Goal: Information Seeking & Learning: Learn about a topic

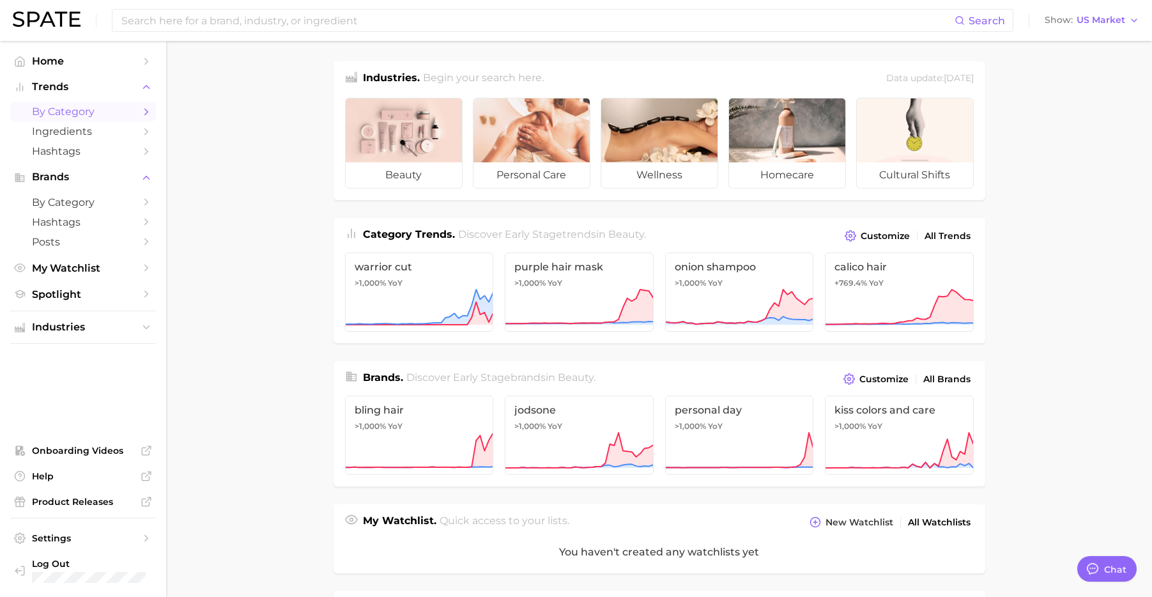
click at [77, 105] on link "by Category" at bounding box center [83, 112] width 146 height 20
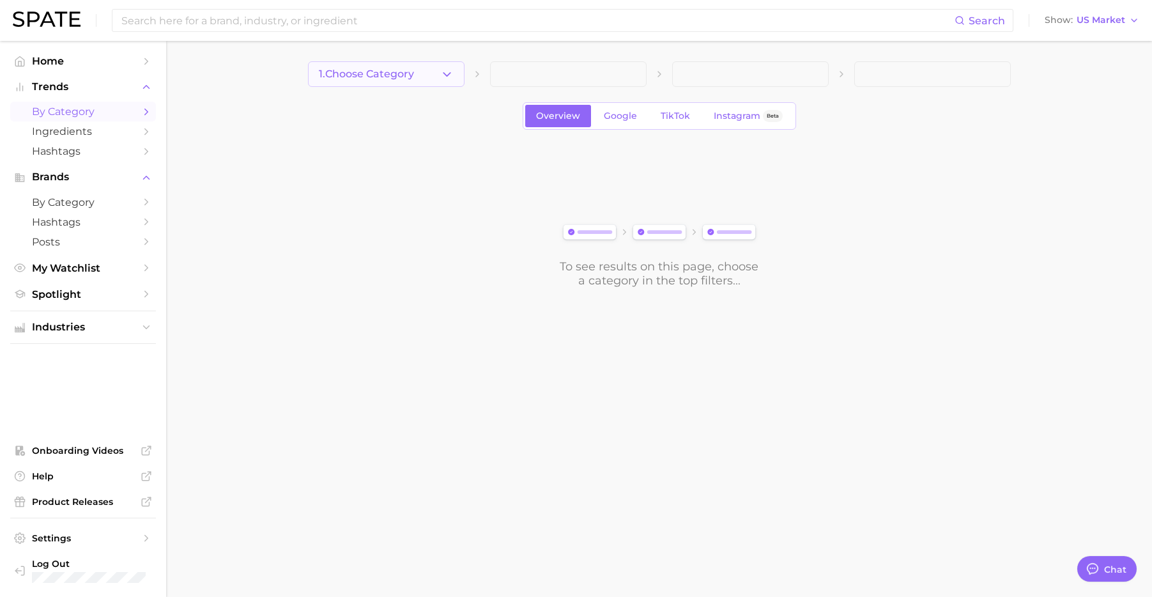
click at [405, 77] on span "1. Choose Category" at bounding box center [366, 73] width 95 height 11
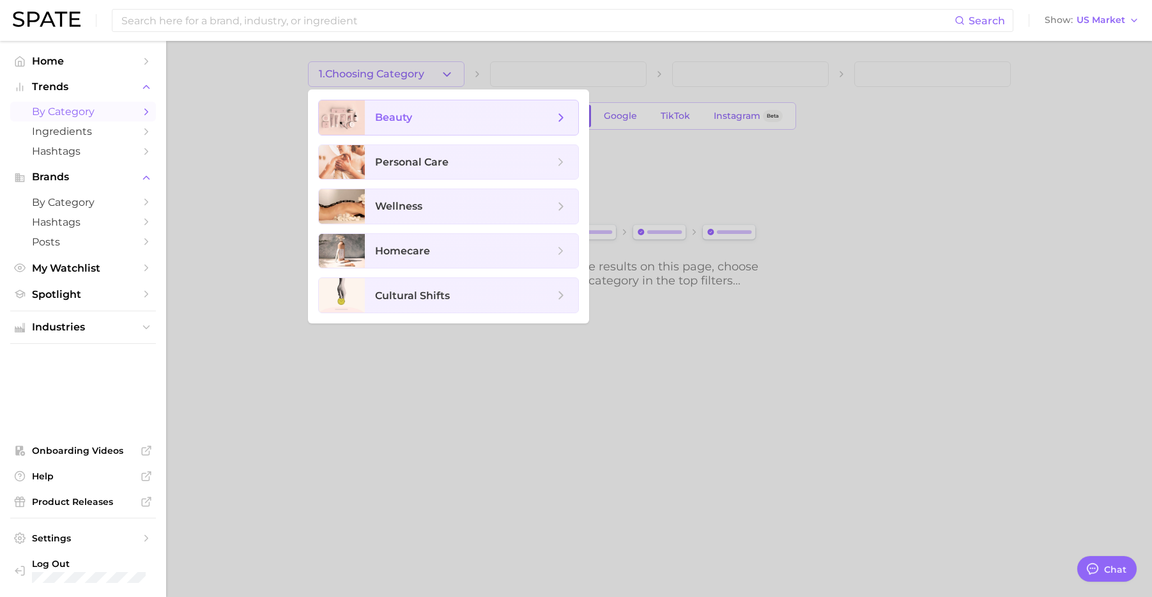
click at [383, 126] on span "beauty" at bounding box center [471, 117] width 213 height 34
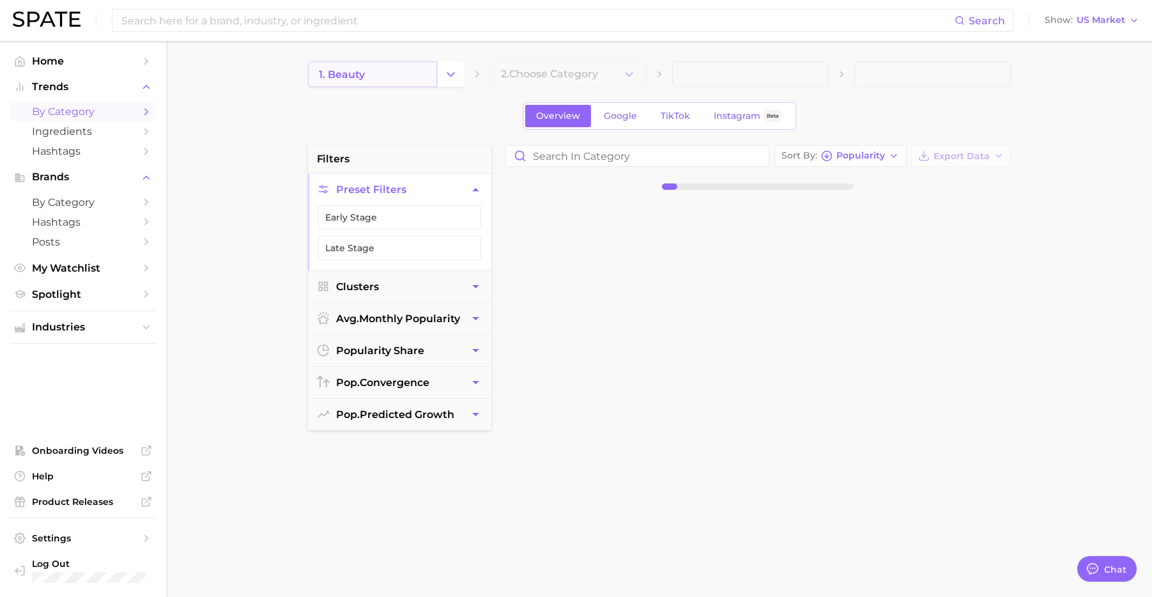
click at [399, 76] on link "1. beauty" at bounding box center [372, 74] width 129 height 26
click at [459, 71] on button "Change Category" at bounding box center [450, 74] width 27 height 26
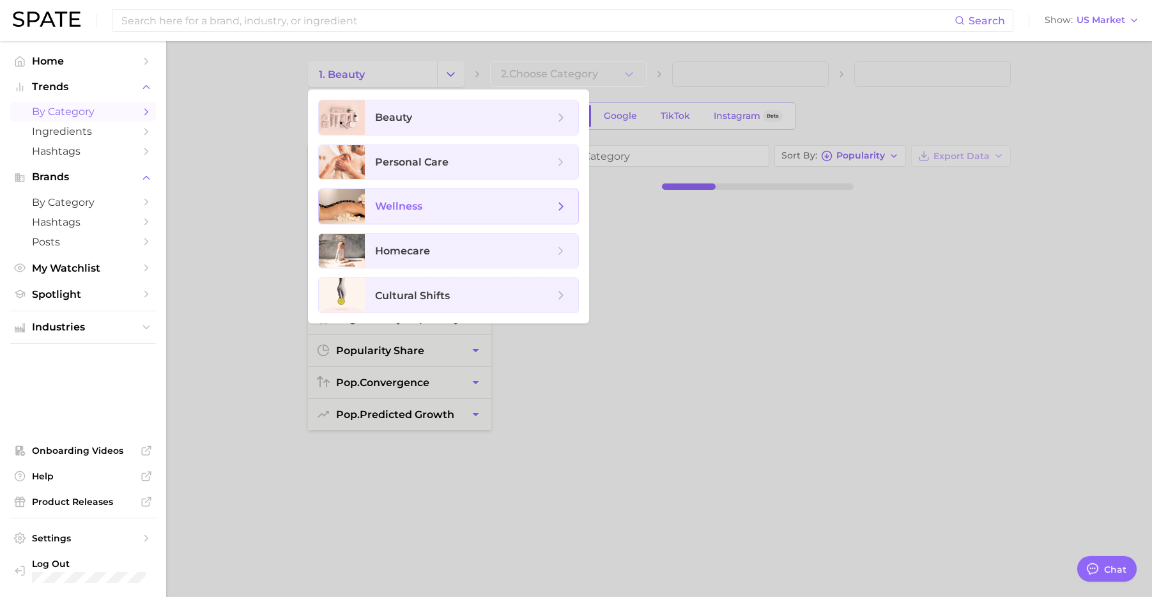
click at [392, 201] on span "wellness" at bounding box center [398, 206] width 47 height 12
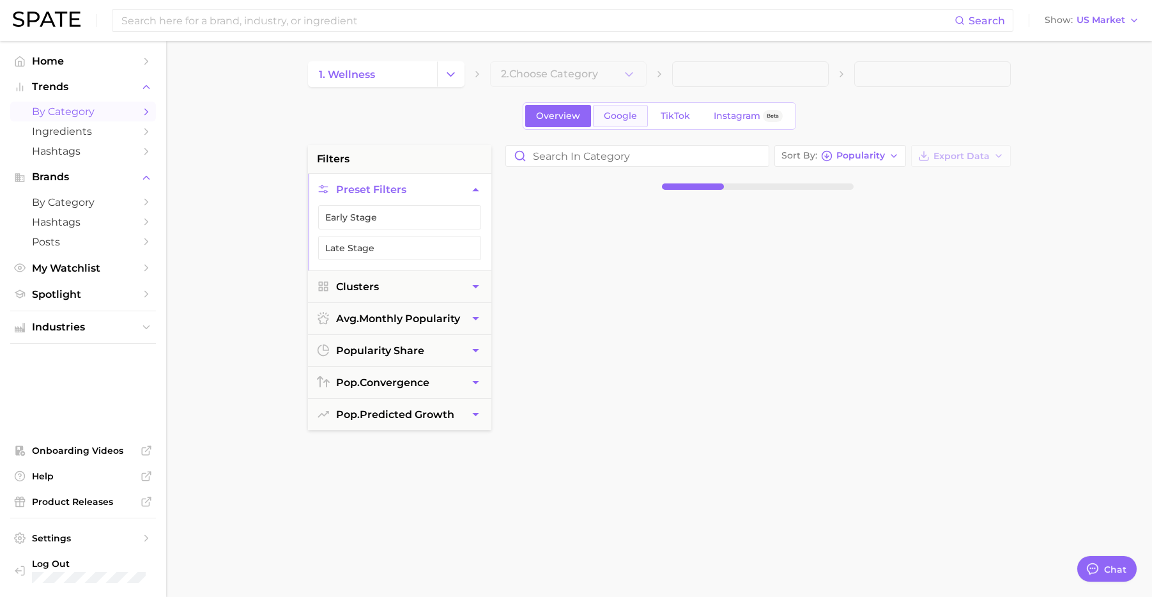
click at [625, 121] on span "Google" at bounding box center [620, 115] width 33 height 11
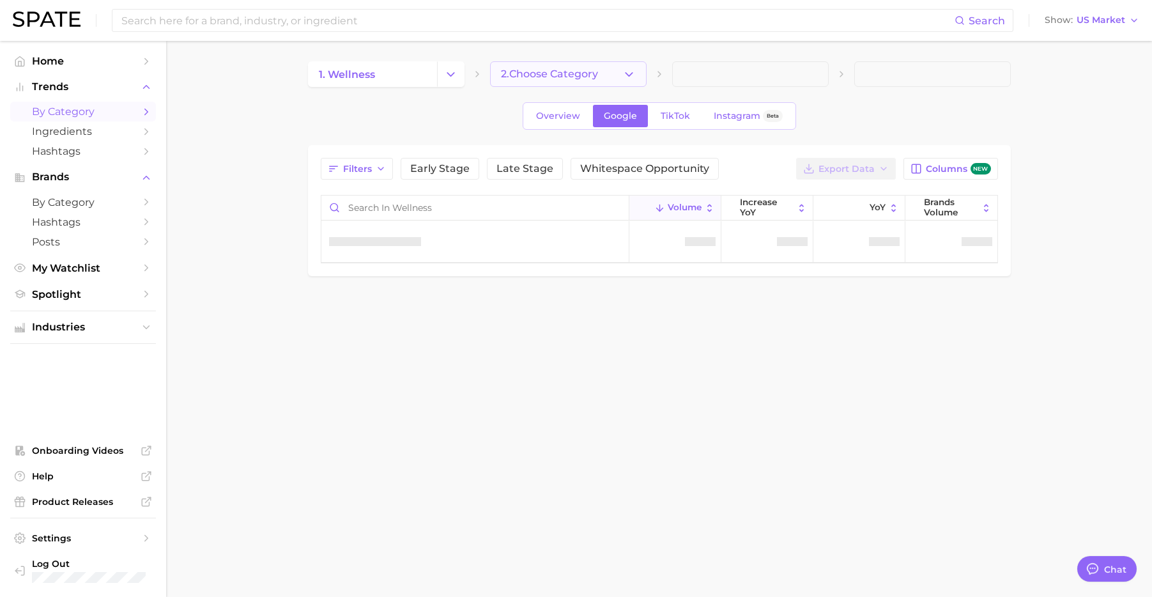
click at [595, 74] on span "2. Choose Category" at bounding box center [549, 73] width 97 height 11
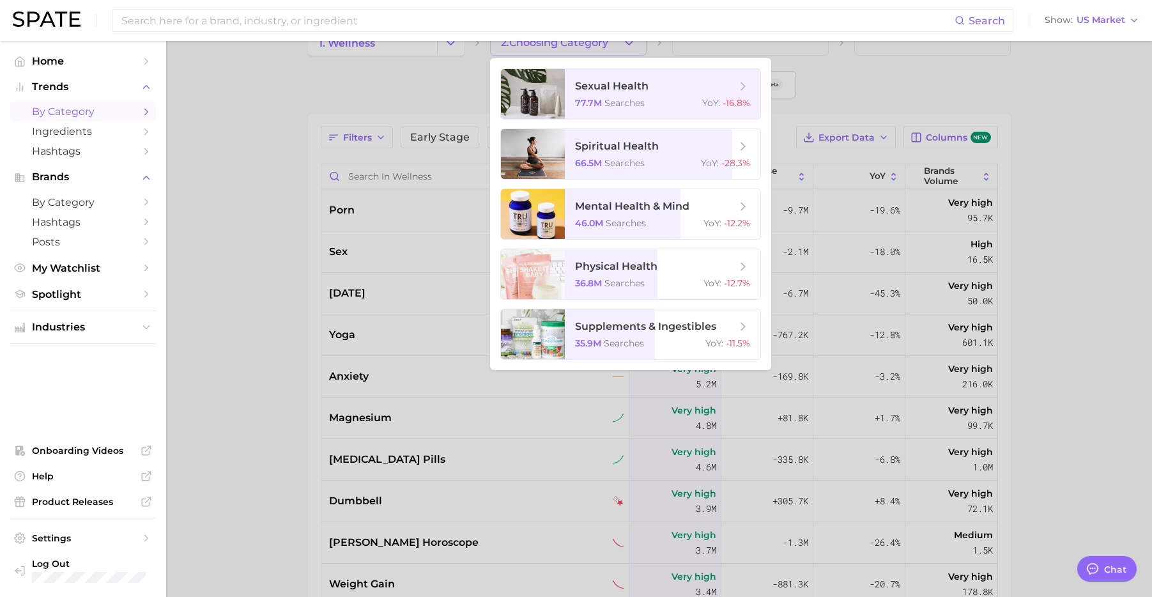
scroll to position [39, 0]
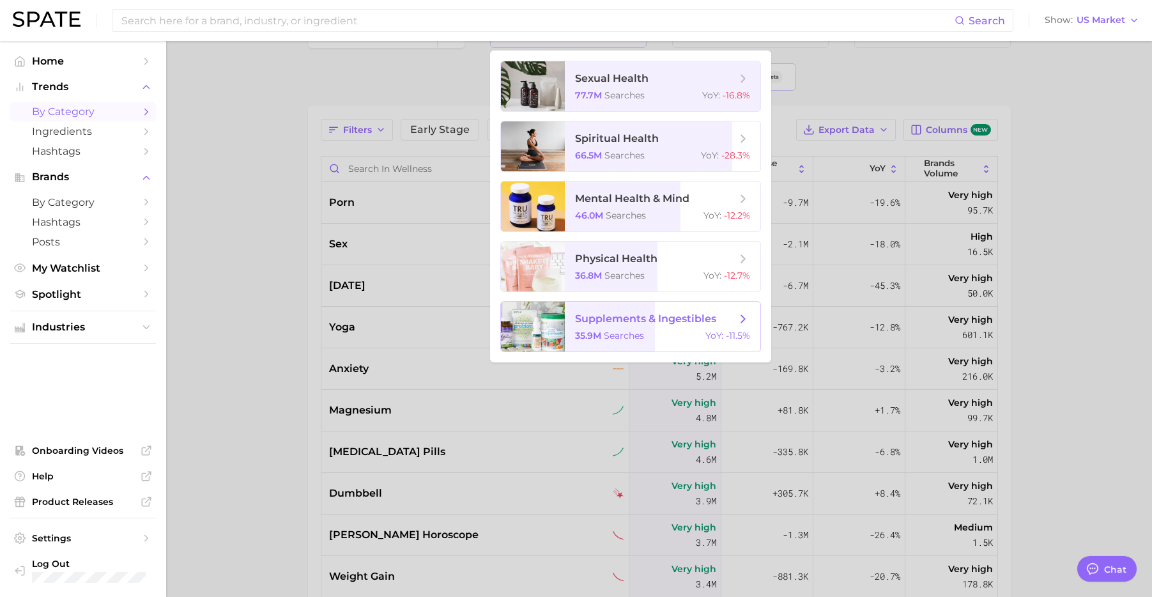
click at [609, 317] on span "supplements & ingestibles" at bounding box center [645, 318] width 141 height 12
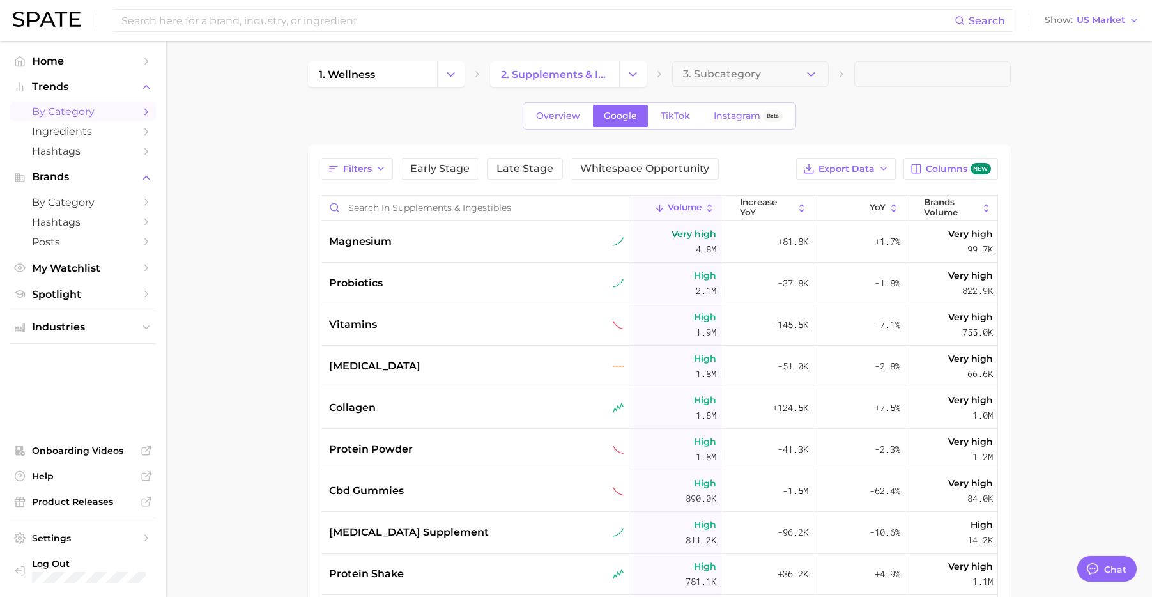
click at [453, 78] on icon "Change Category" at bounding box center [450, 74] width 13 height 13
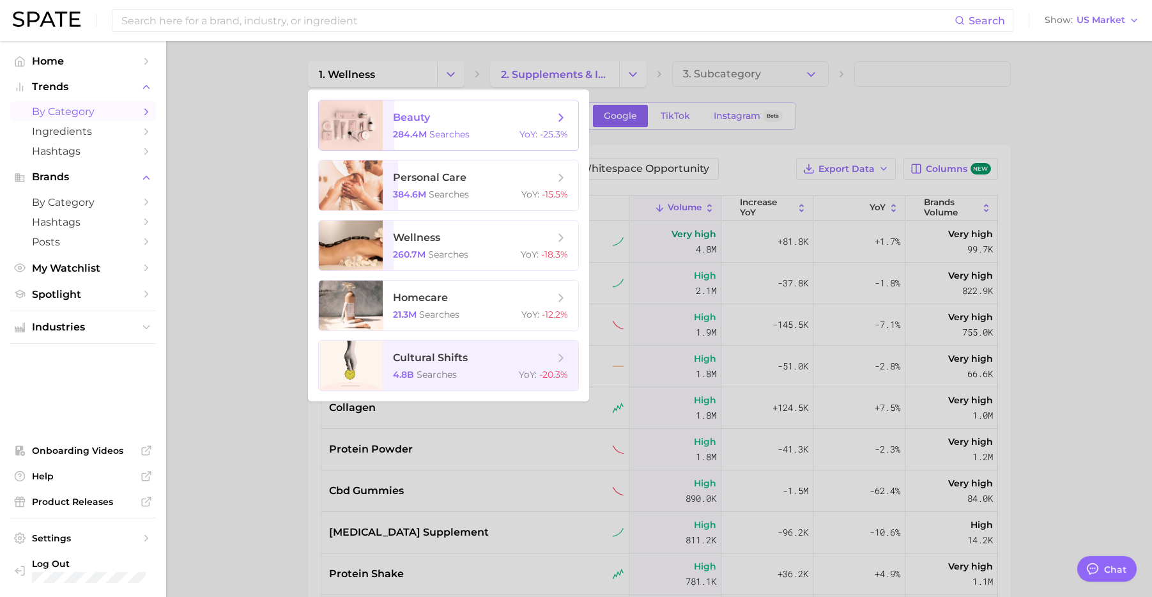
click at [420, 137] on span "284.4m" at bounding box center [410, 133] width 34 height 11
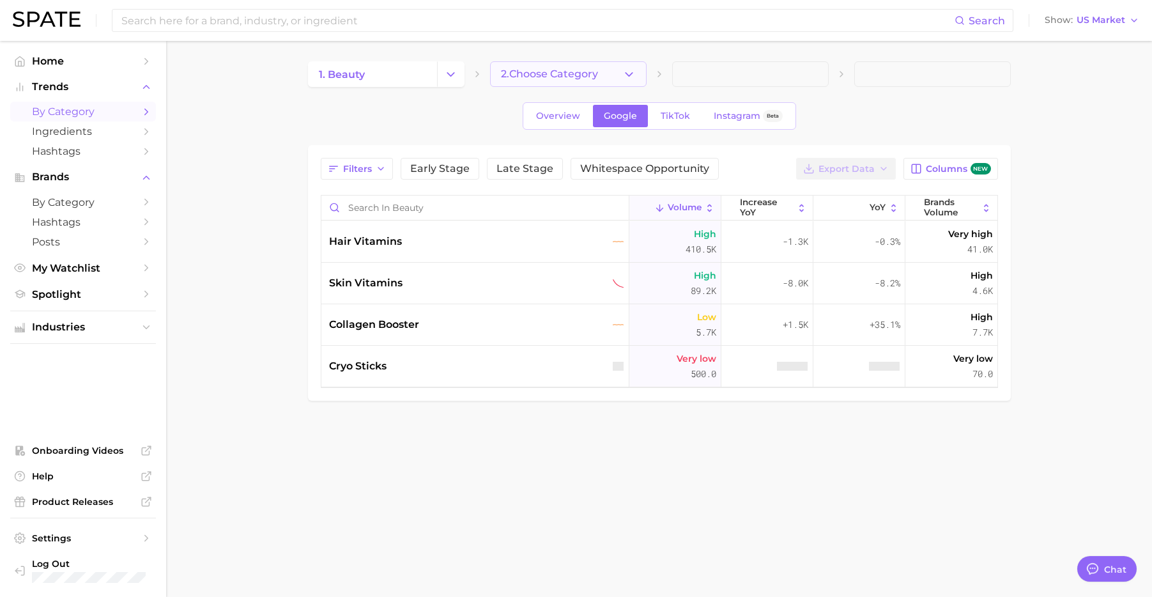
click at [510, 70] on span "2. Choose Category" at bounding box center [549, 73] width 97 height 11
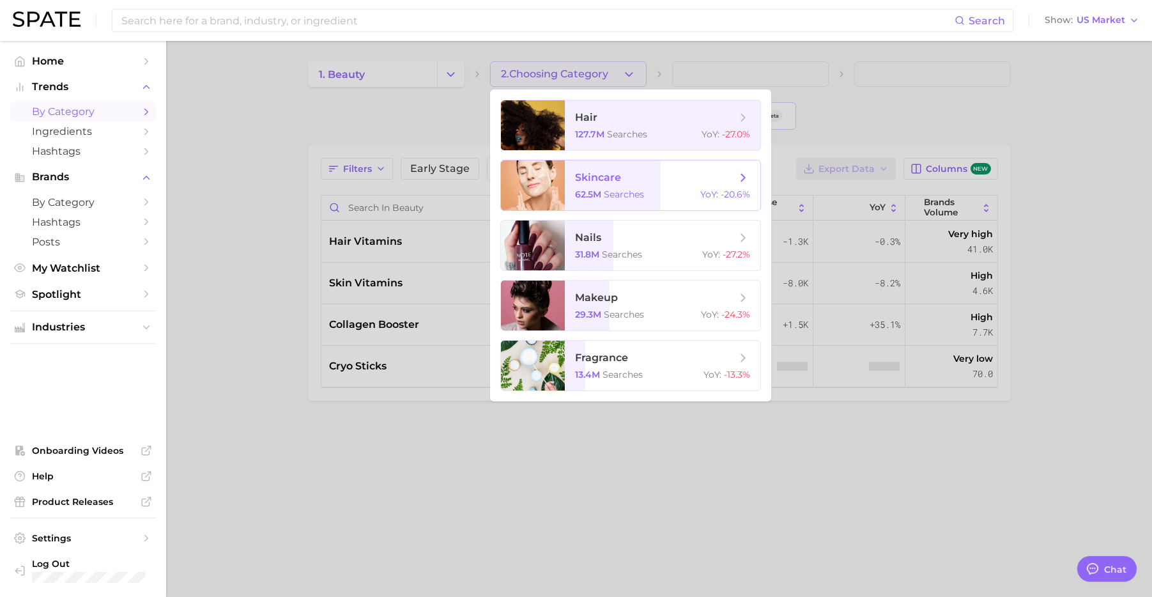
click at [594, 178] on span "skincare" at bounding box center [598, 177] width 46 height 12
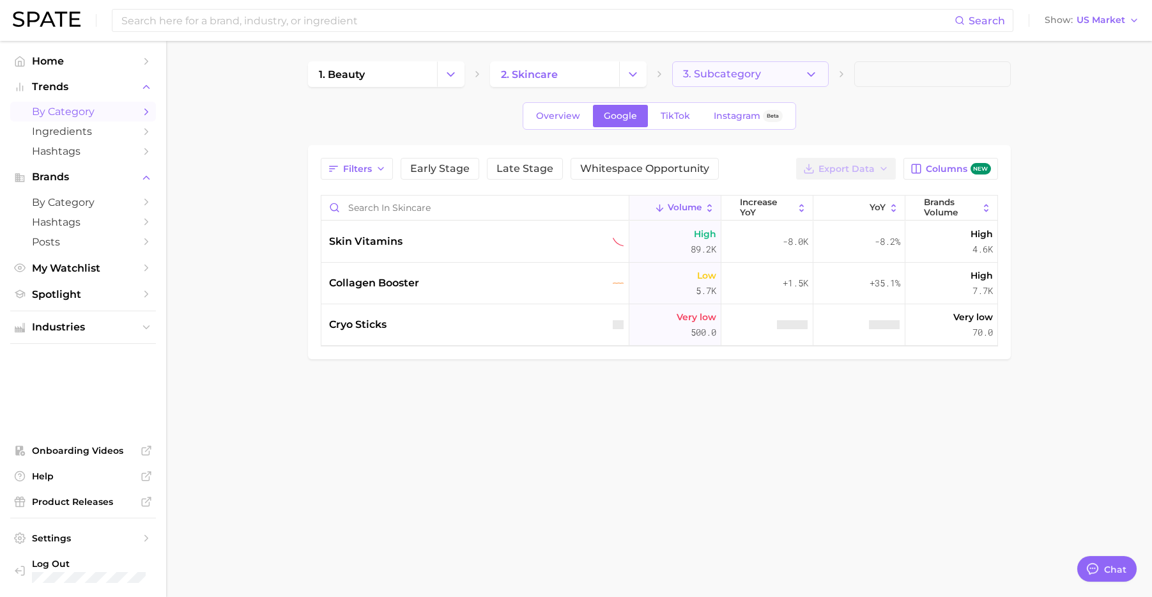
click at [757, 76] on span "3. Subcategory" at bounding box center [722, 73] width 78 height 11
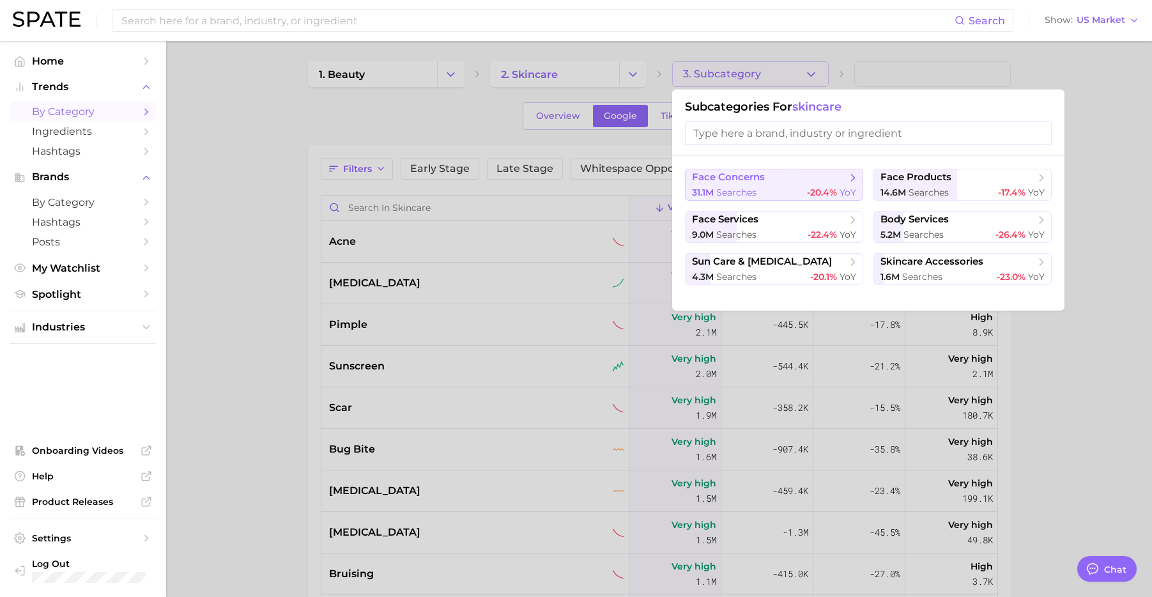
click at [754, 184] on button "face concerns 31.1m searches -20.4% YoY" at bounding box center [774, 185] width 178 height 32
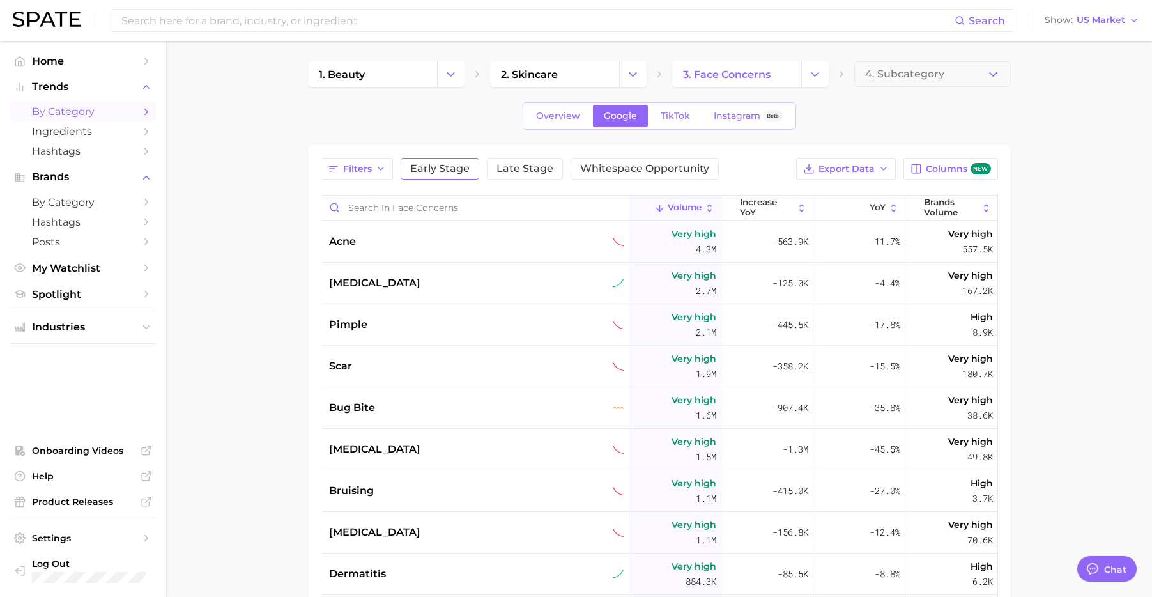
click at [466, 172] on span "Early Stage" at bounding box center [439, 168] width 59 height 10
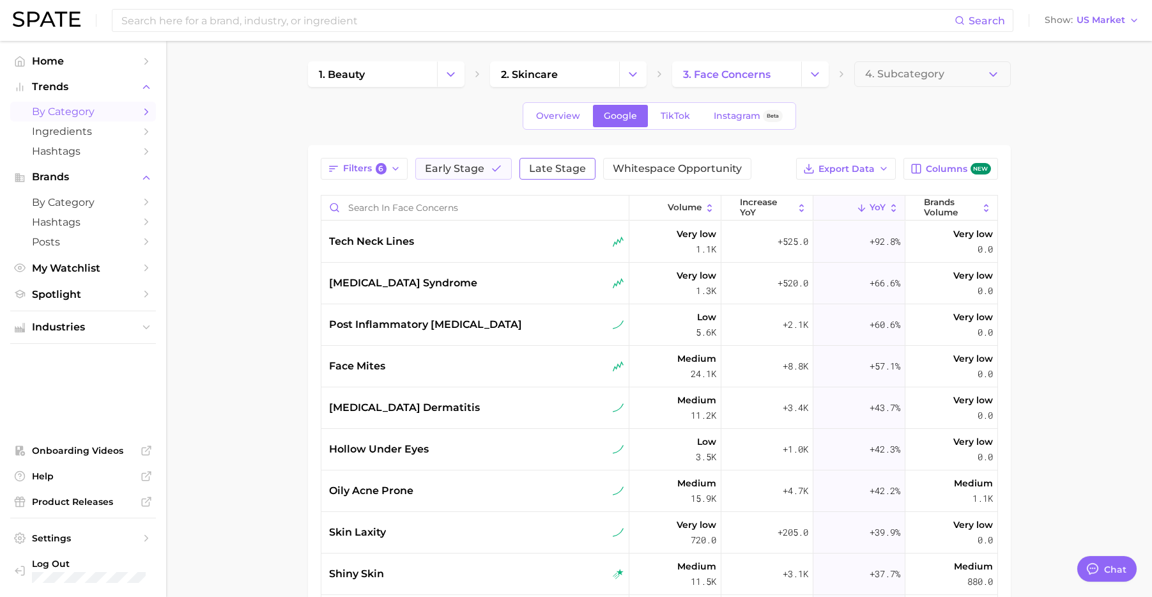
click at [555, 172] on span "Late Stage" at bounding box center [557, 168] width 57 height 10
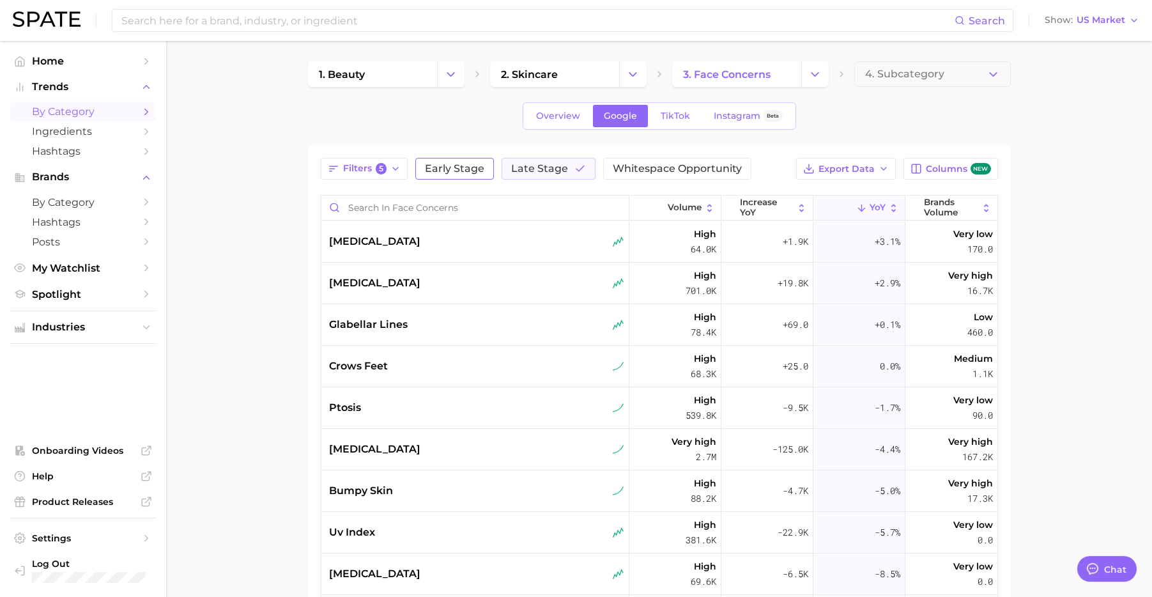
click at [437, 168] on span "Early Stage" at bounding box center [454, 168] width 59 height 10
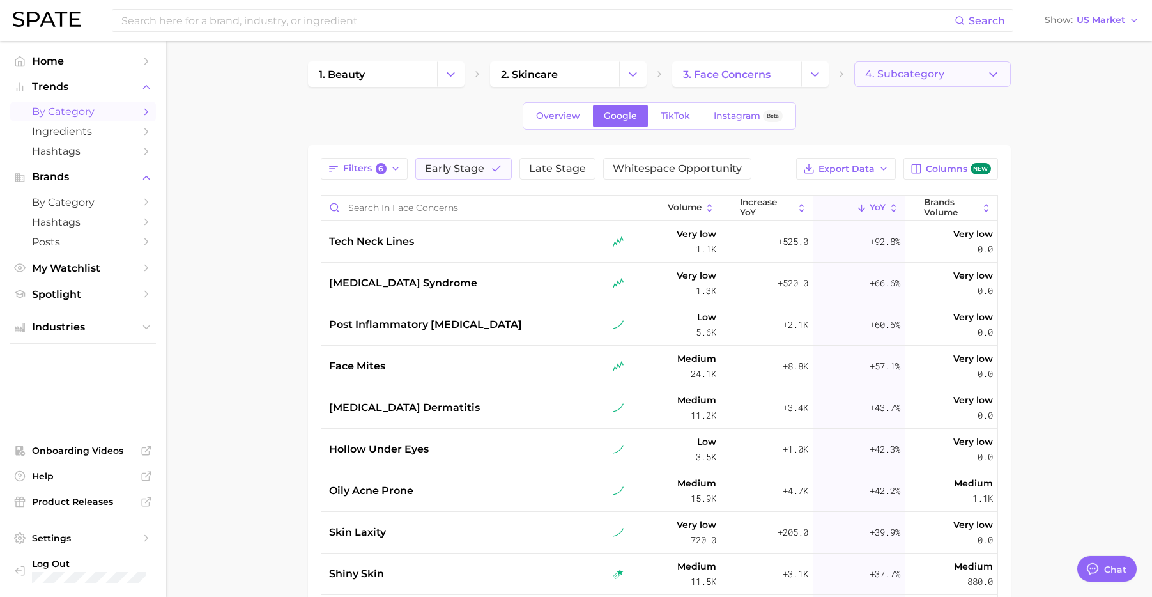
click at [962, 77] on button "4. Subcategory" at bounding box center [932, 74] width 156 height 26
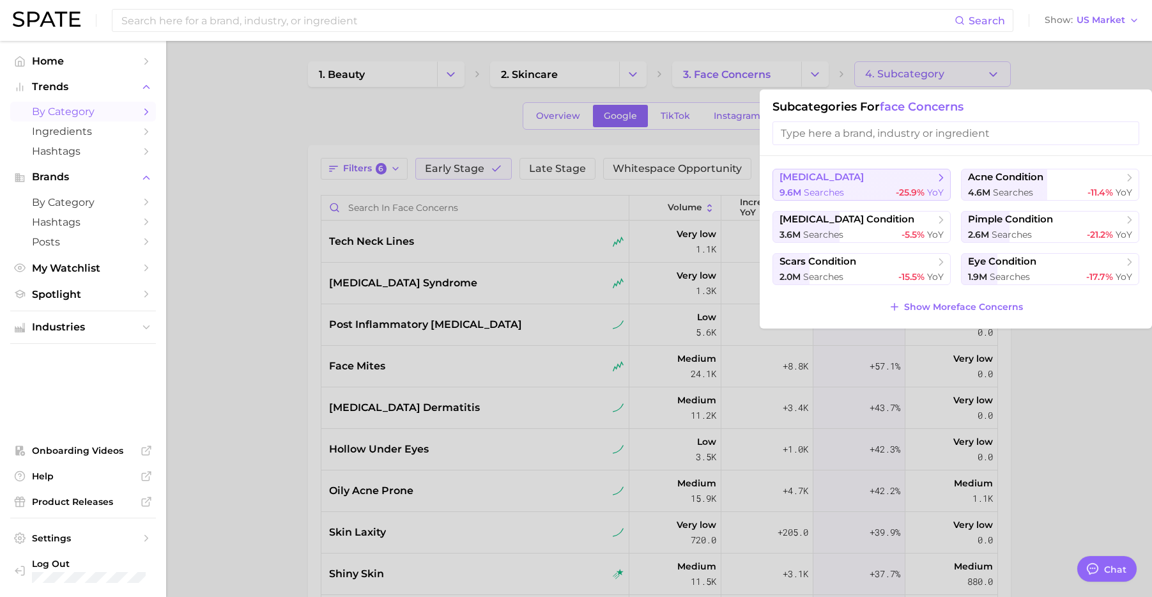
click at [869, 188] on div "9.6m searches -25.9% YoY" at bounding box center [861, 192] width 164 height 12
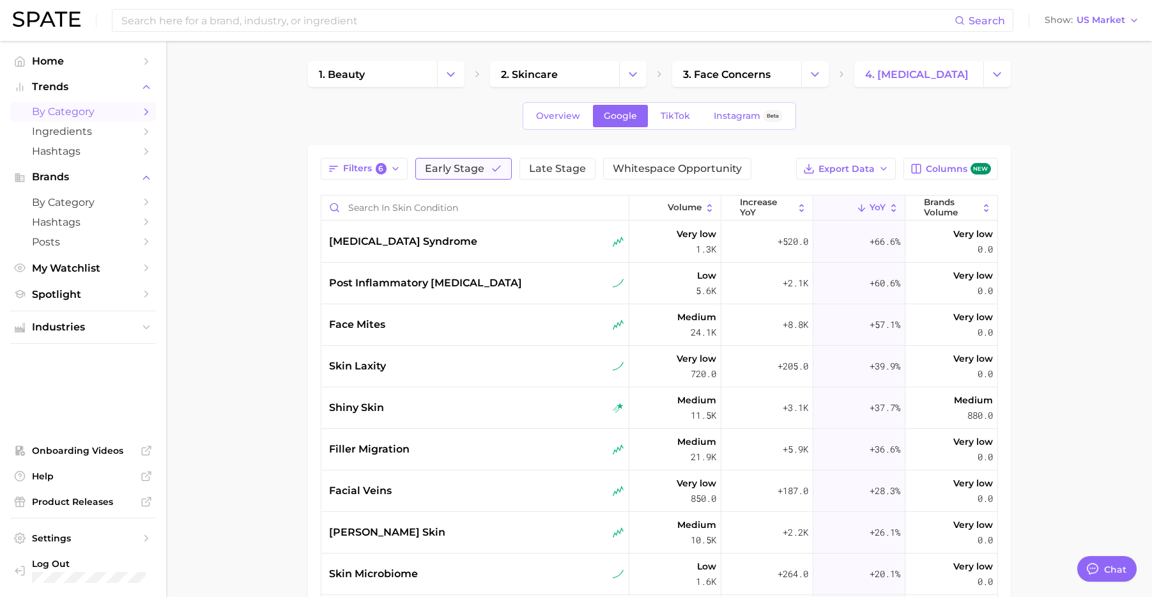
click at [473, 169] on span "Early Stage" at bounding box center [454, 168] width 59 height 10
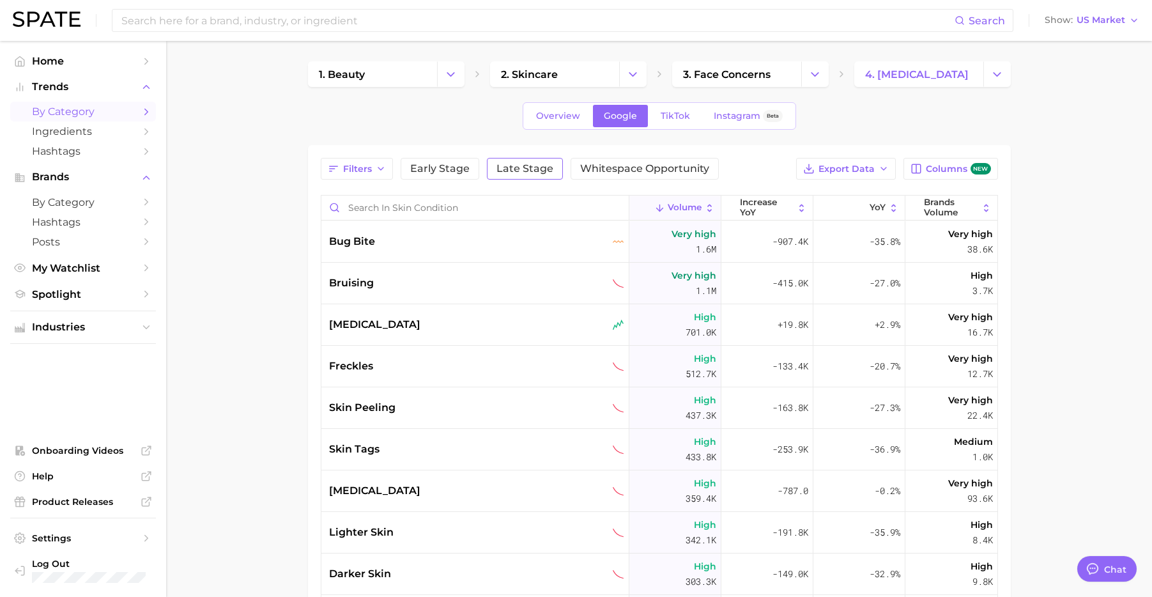
click at [529, 166] on span "Late Stage" at bounding box center [524, 168] width 57 height 10
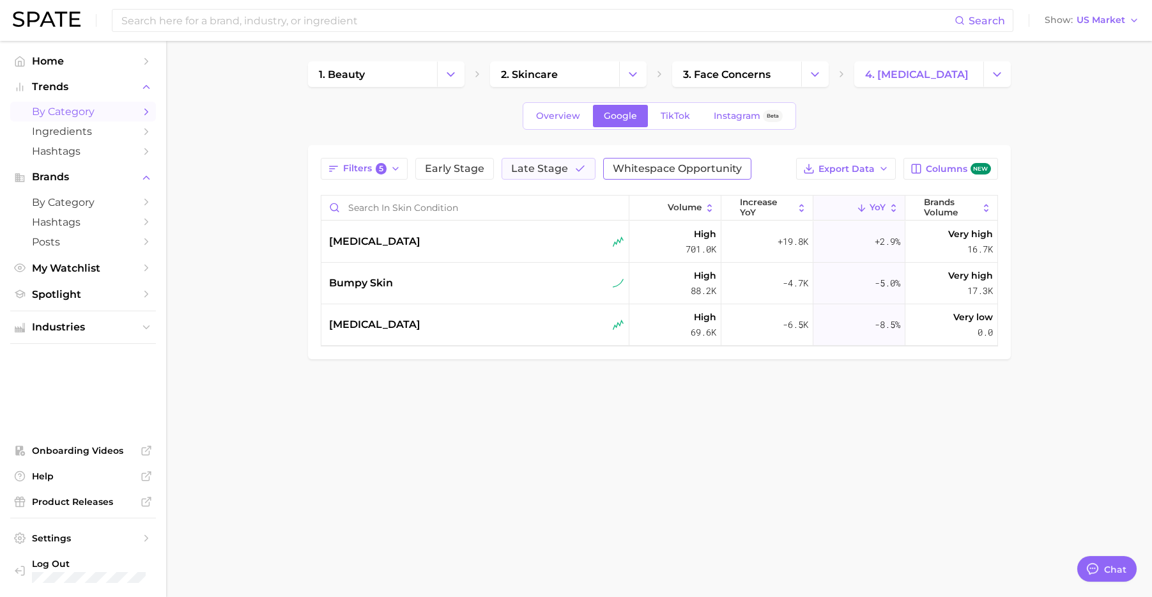
click at [673, 168] on span "Whitespace Opportunity" at bounding box center [676, 168] width 129 height 10
click at [559, 172] on span "Late Stage" at bounding box center [539, 168] width 57 height 10
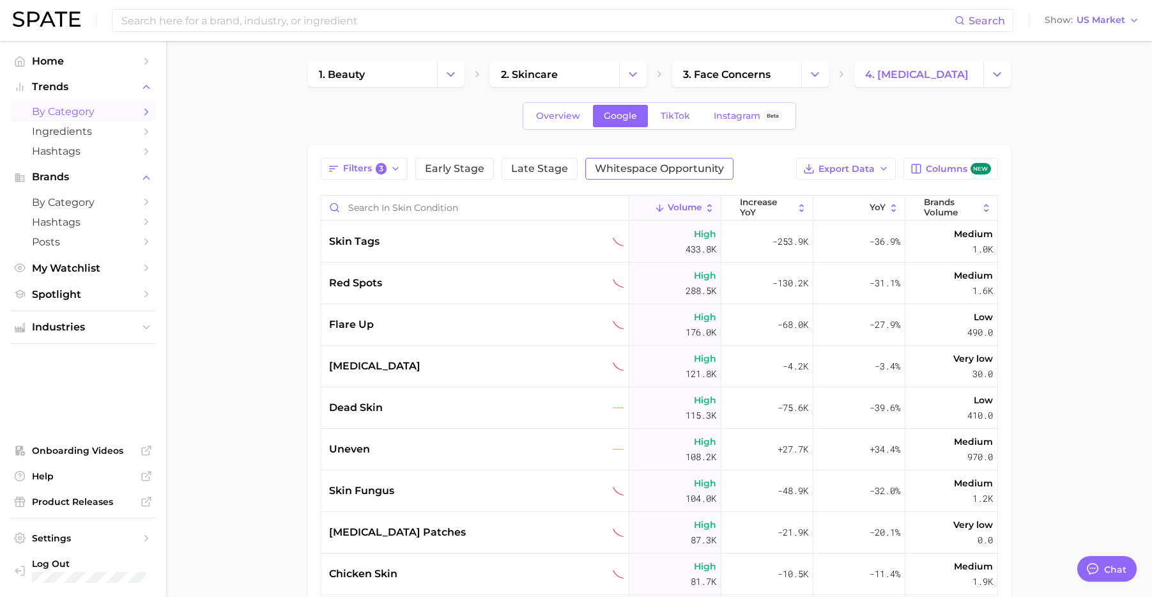
click at [653, 168] on span "Whitespace Opportunity" at bounding box center [659, 168] width 129 height 10
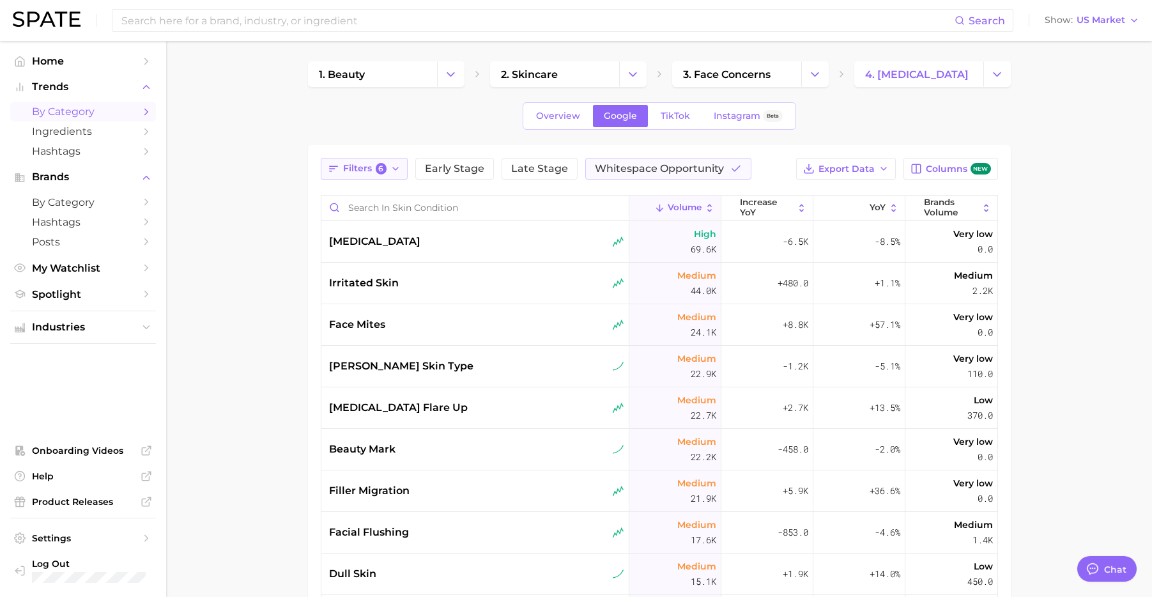
click at [386, 167] on button "Filters 6" at bounding box center [364, 169] width 87 height 22
click at [680, 107] on link "TikTok" at bounding box center [675, 116] width 51 height 22
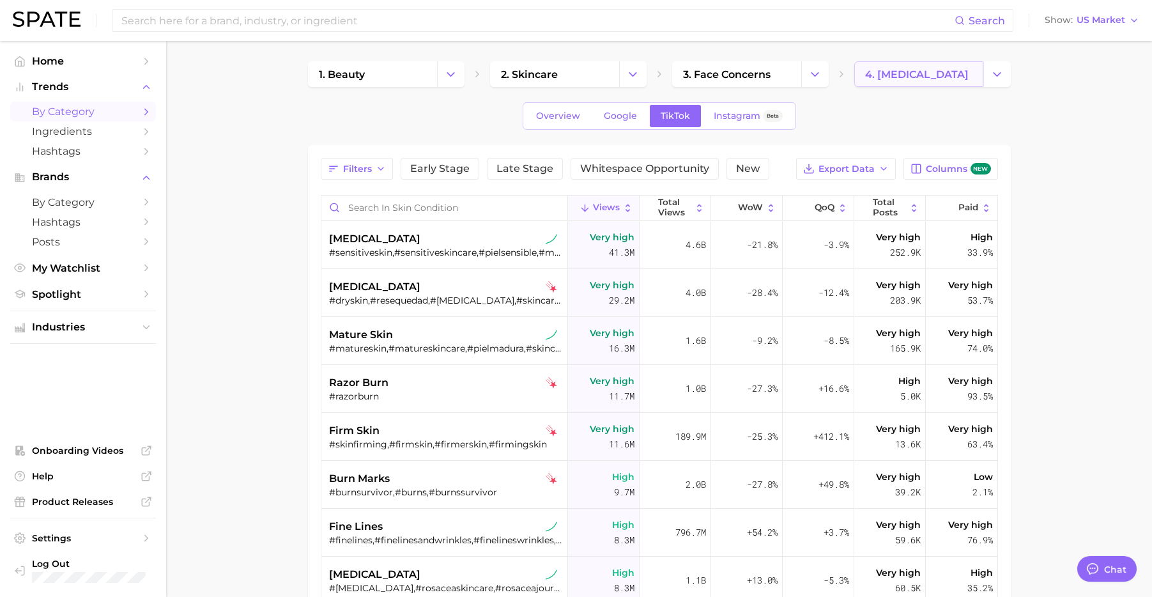
click at [943, 69] on span "4. skin condition" at bounding box center [916, 74] width 103 height 12
click at [701, 78] on span "3. face concerns" at bounding box center [726, 74] width 87 height 12
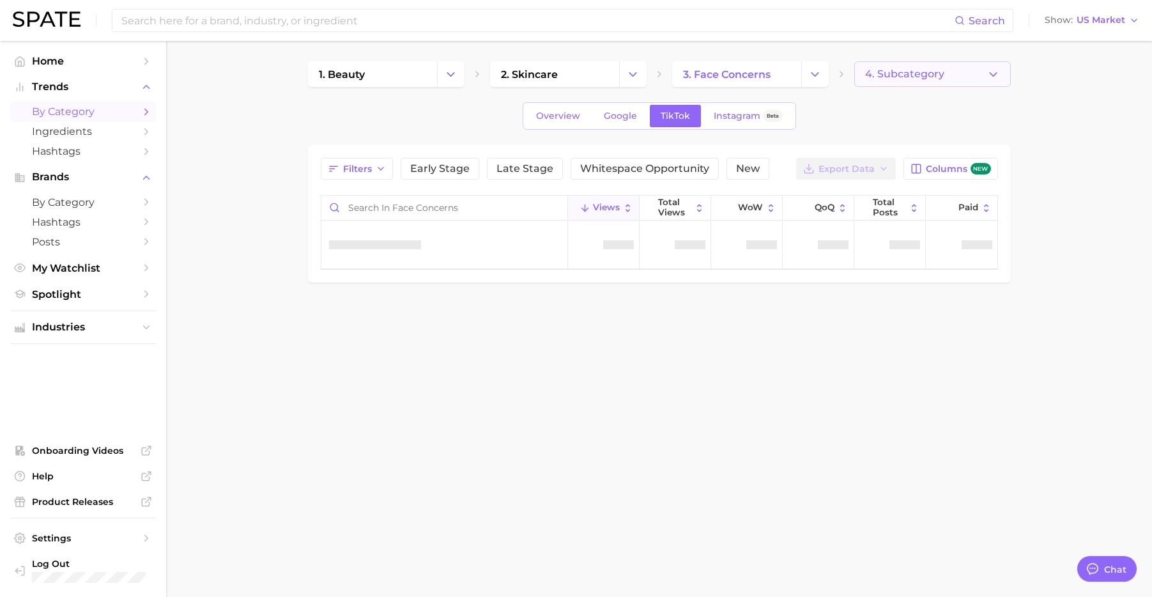
click at [857, 71] on button "4. Subcategory" at bounding box center [932, 74] width 156 height 26
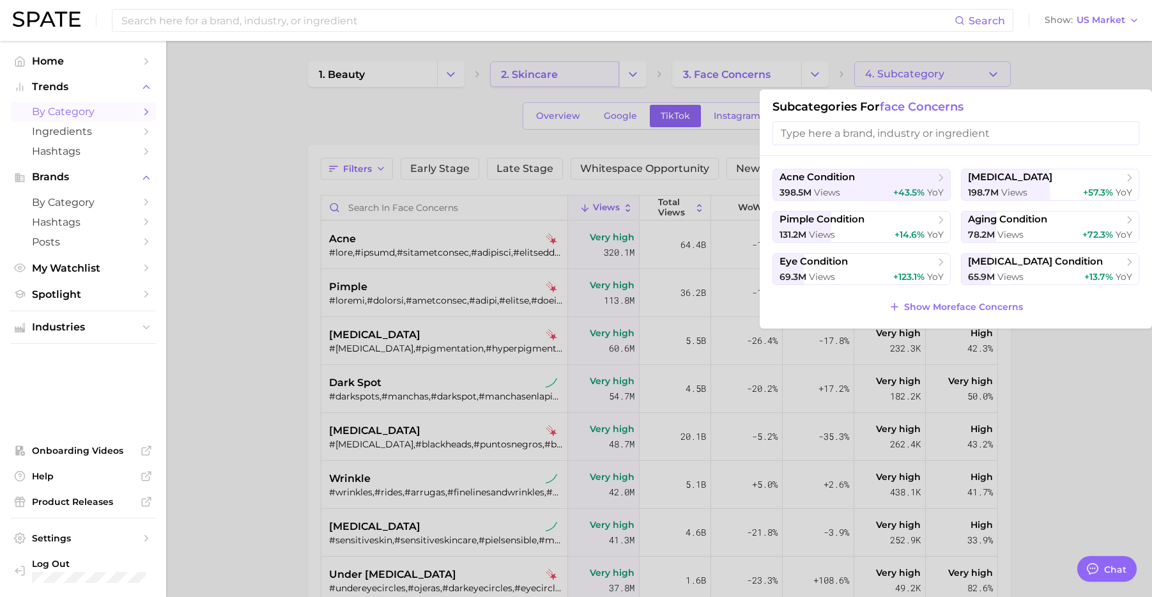
drag, startPoint x: 504, startPoint y: 70, endPoint x: 559, endPoint y: 70, distance: 54.9
click at [504, 70] on div at bounding box center [576, 298] width 1152 height 597
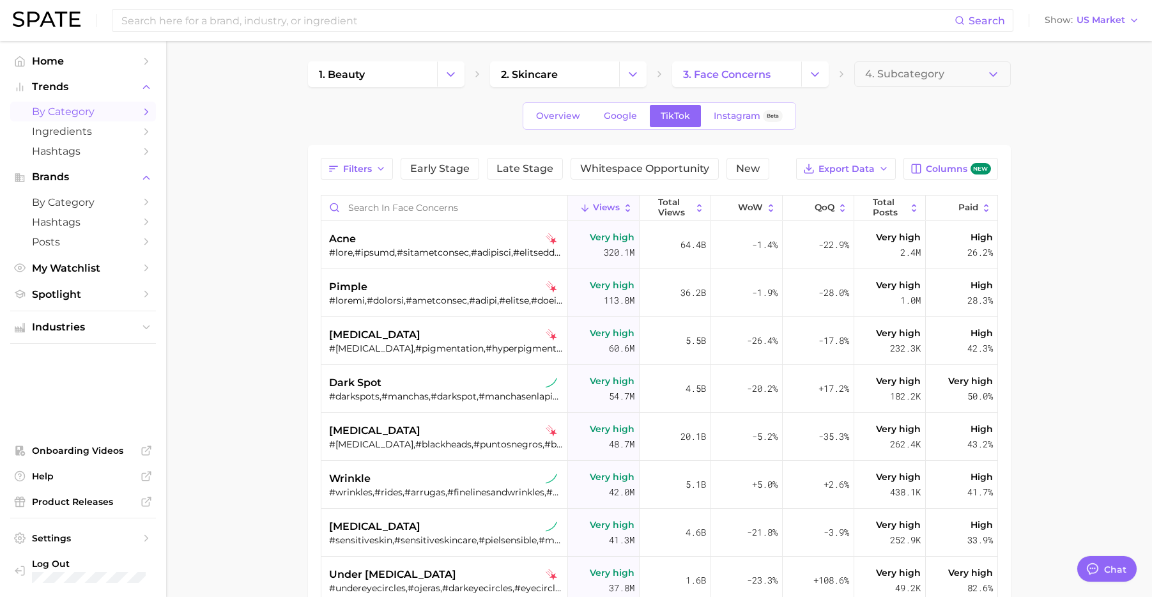
click at [648, 60] on main "1. beauty 2. skincare 3. face concerns 4. Subcategory Overview Google TikTok In…" at bounding box center [658, 454] width 985 height 827
click at [638, 73] on icon "Change Category" at bounding box center [632, 74] width 13 height 13
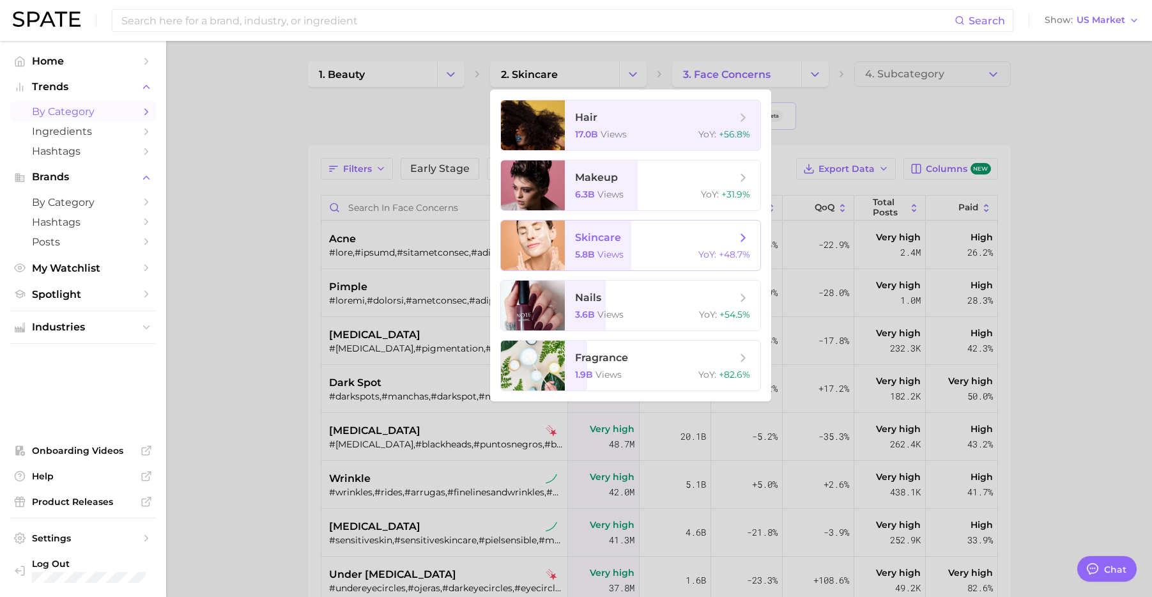
click at [627, 257] on div "5.8b views YoY : +48.7%" at bounding box center [662, 253] width 175 height 11
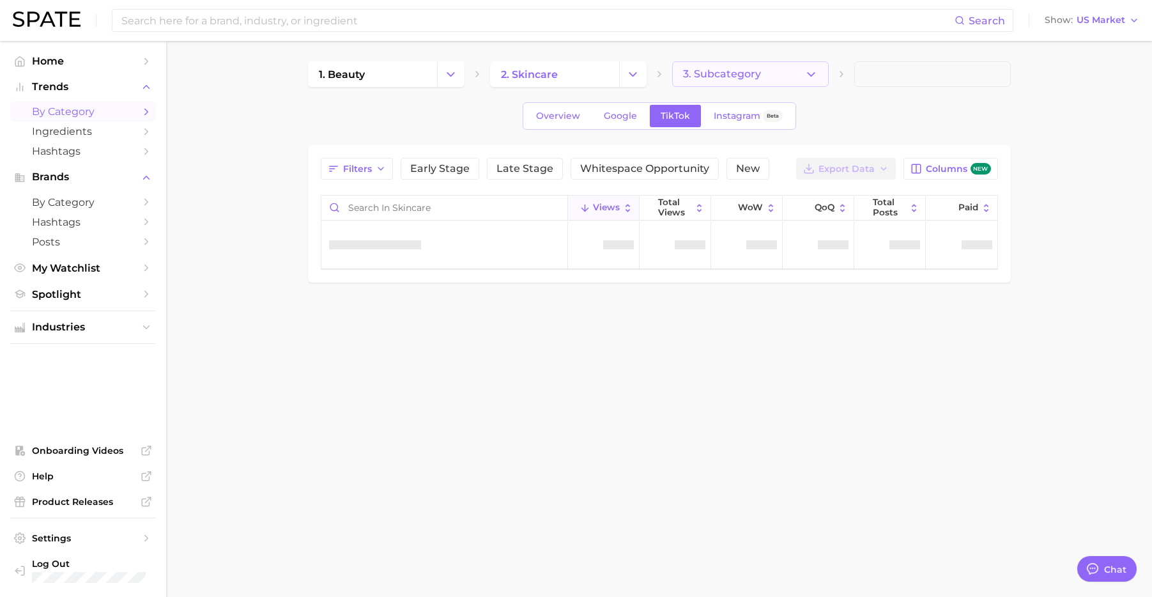
click at [768, 82] on button "3. Subcategory" at bounding box center [750, 74] width 156 height 26
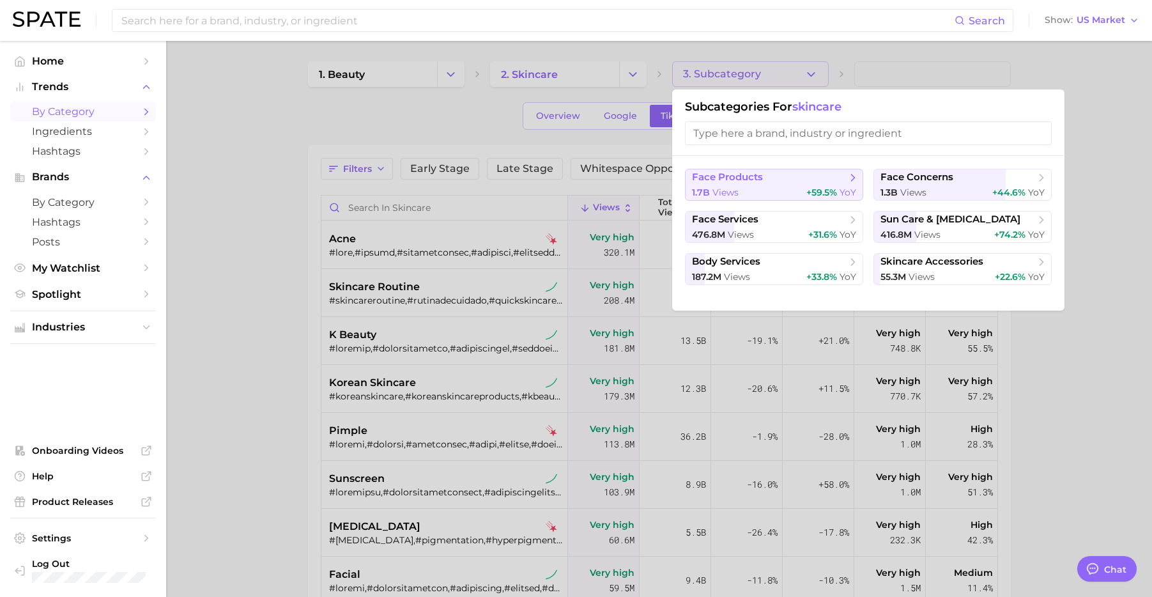
click at [769, 183] on span "face products" at bounding box center [769, 177] width 155 height 13
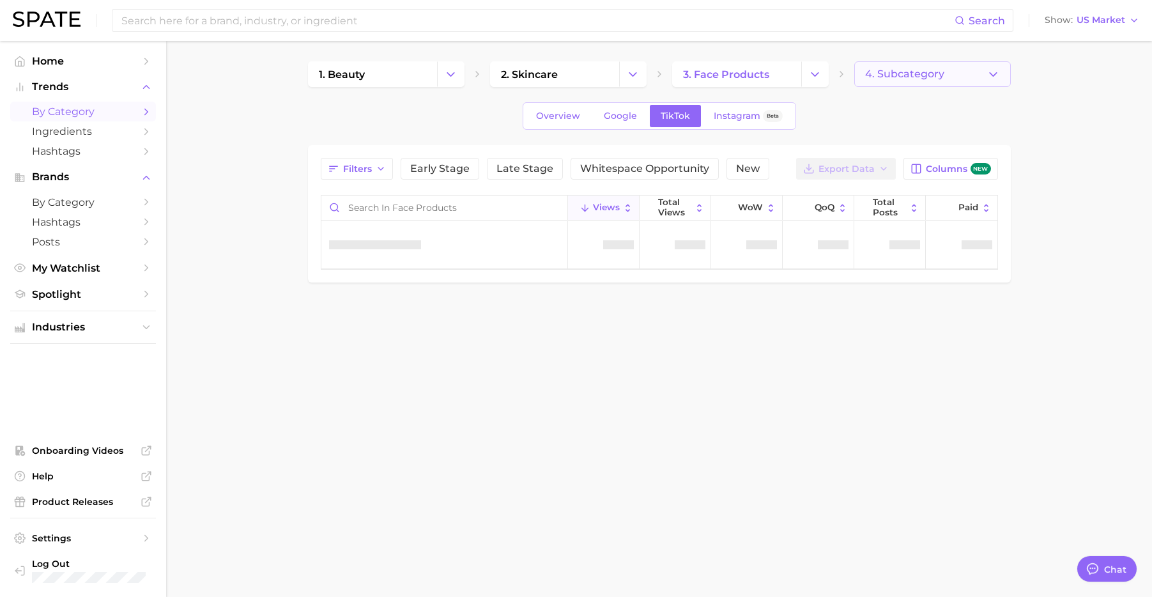
click at [954, 71] on button "4. Subcategory" at bounding box center [932, 74] width 156 height 26
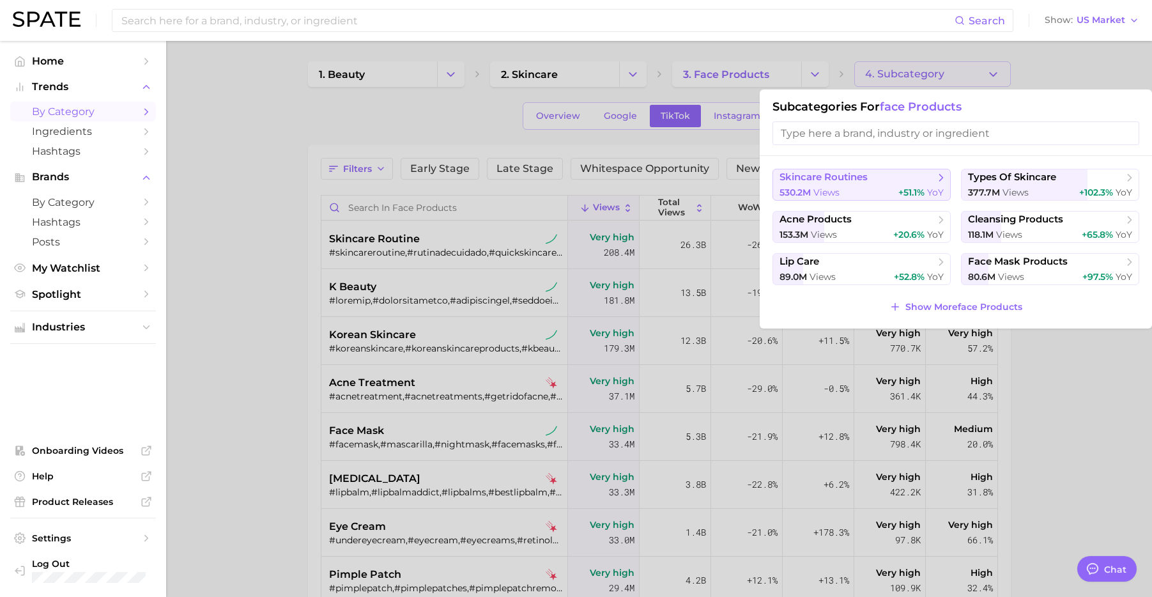
click at [860, 186] on div "530.2m views +51.1% YoY" at bounding box center [861, 192] width 164 height 12
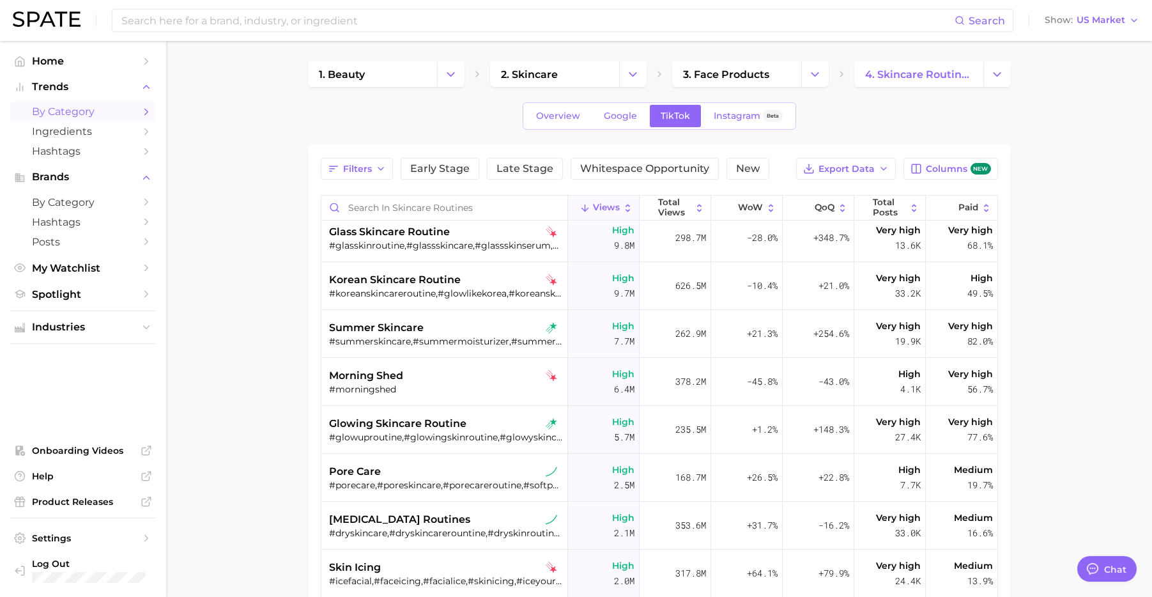
scroll to position [238, 0]
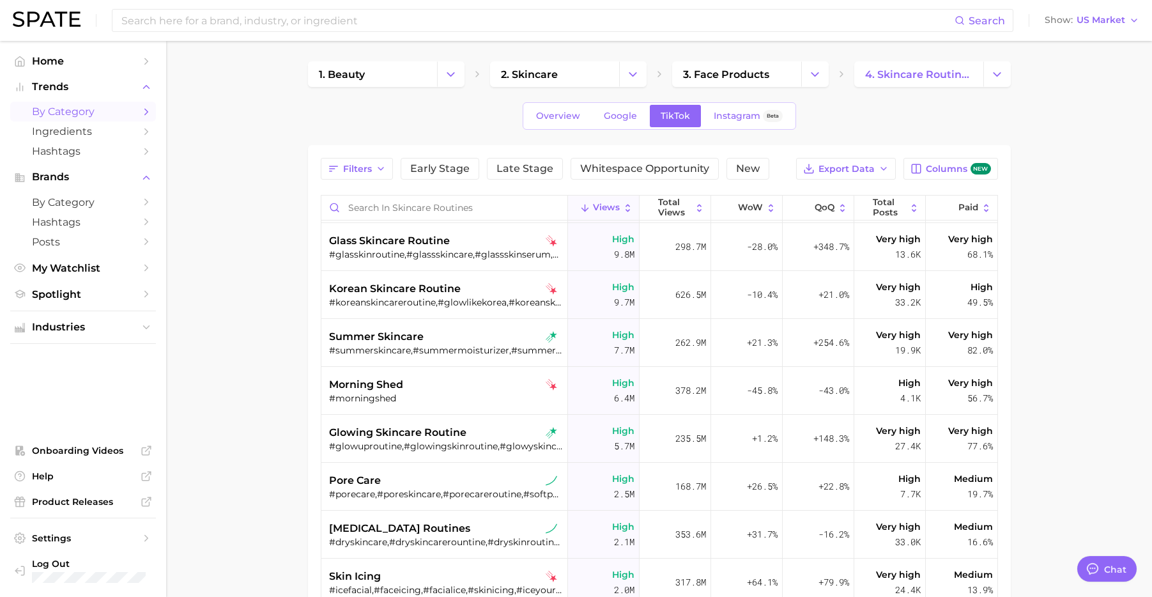
click at [51, 27] on link at bounding box center [47, 20] width 68 height 18
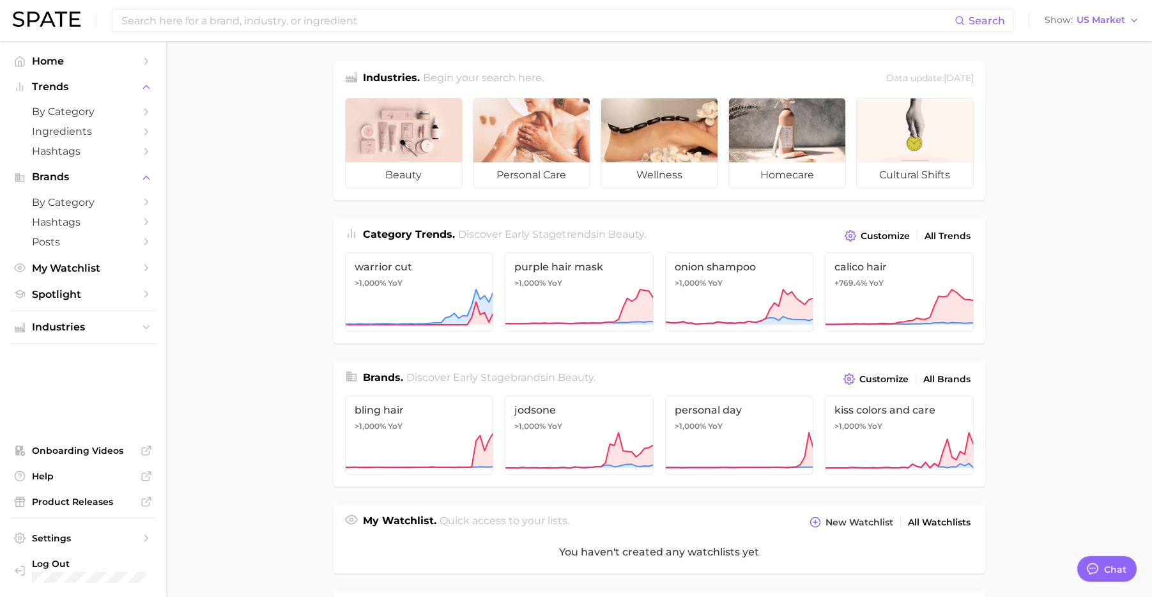
click at [232, 243] on main "Industries. Begin your search here. Data update: June 29th, 2025 beauty persona…" at bounding box center [658, 530] width 985 height 978
click at [82, 129] on span "Ingredients" at bounding box center [83, 131] width 102 height 12
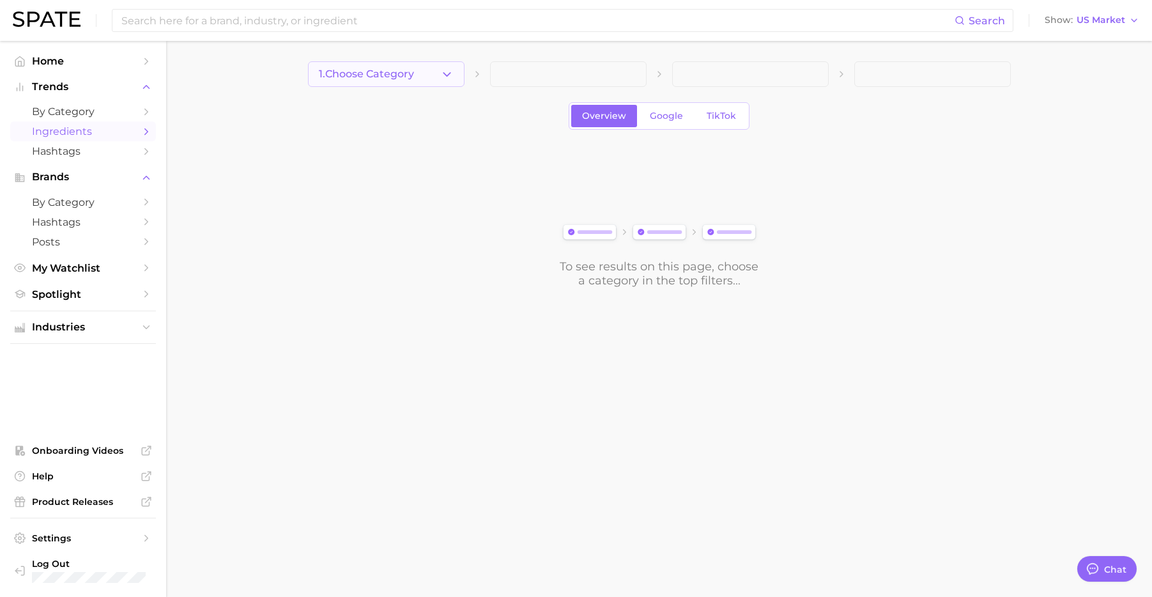
click at [342, 82] on button "1. Choose Category" at bounding box center [386, 74] width 156 height 26
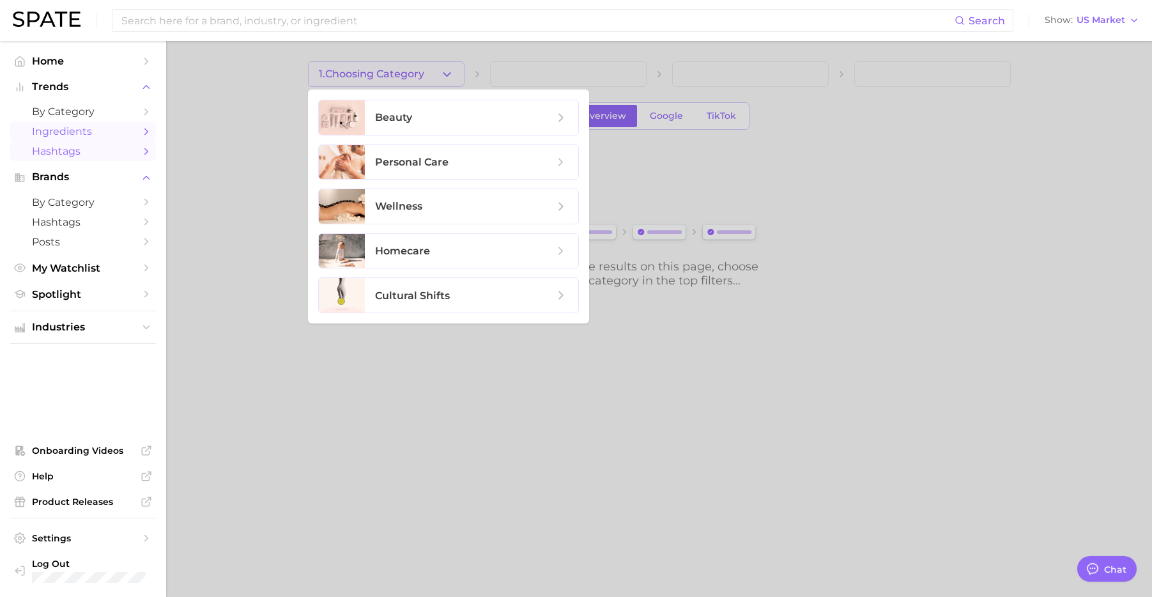
click at [77, 159] on link "Hashtags" at bounding box center [83, 151] width 146 height 20
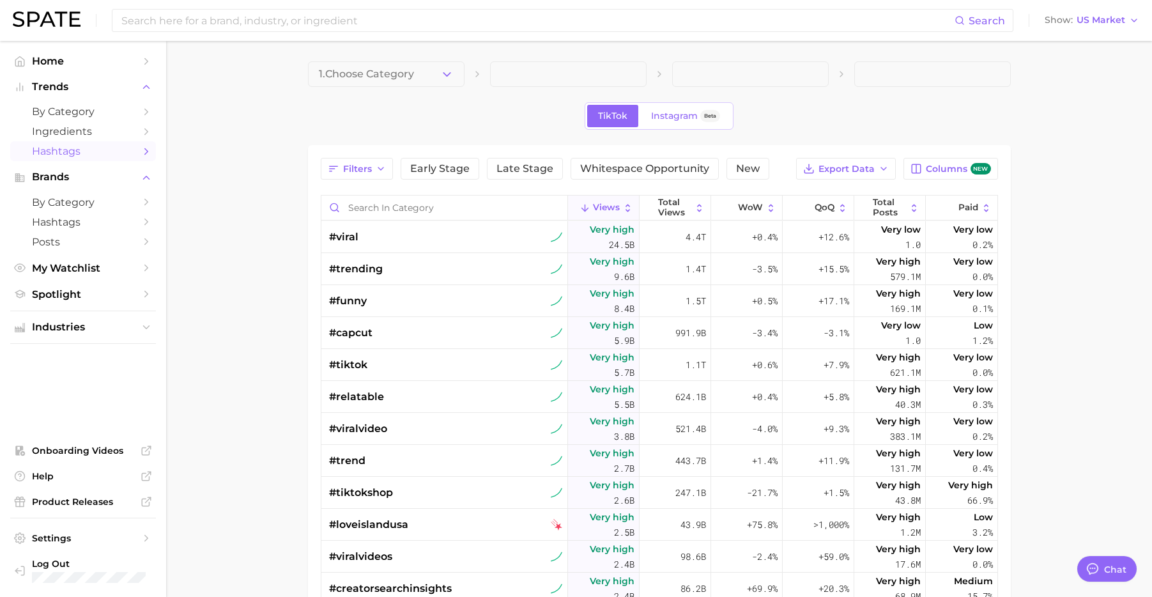
type textarea "x"
